Goal: Navigation & Orientation: Find specific page/section

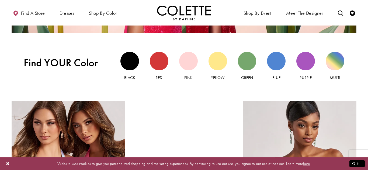
scroll to position [484, 0]
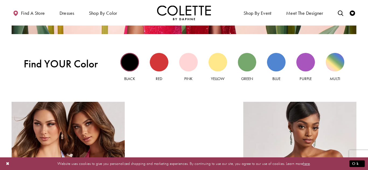
click at [128, 62] on div "Black view" at bounding box center [129, 62] width 19 height 19
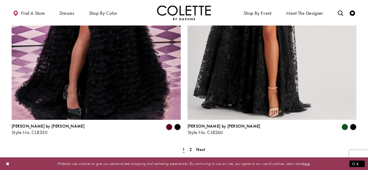
scroll to position [990, 0]
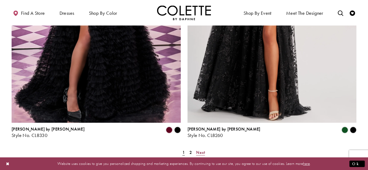
click at [202, 150] on span "Next" at bounding box center [200, 153] width 9 height 6
